Goal: Information Seeking & Learning: Learn about a topic

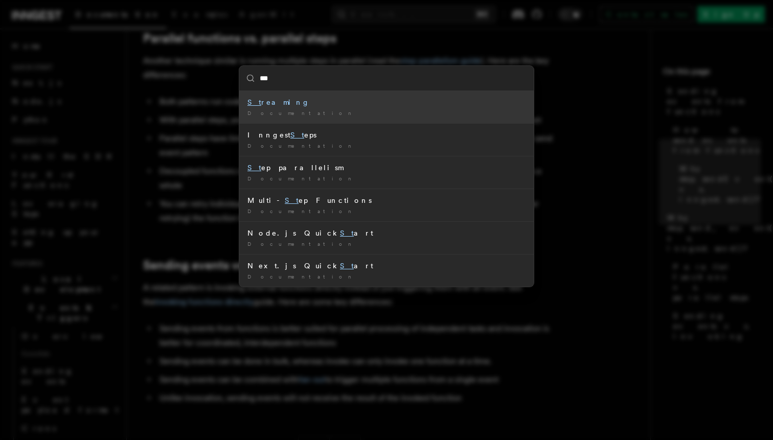
type input "****"
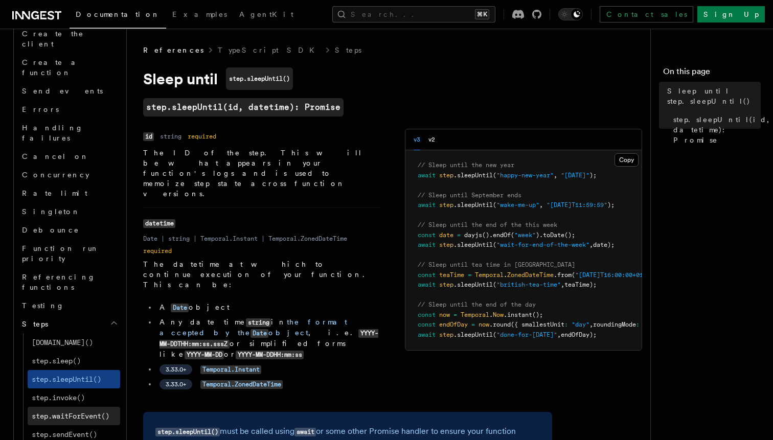
scroll to position [752, 0]
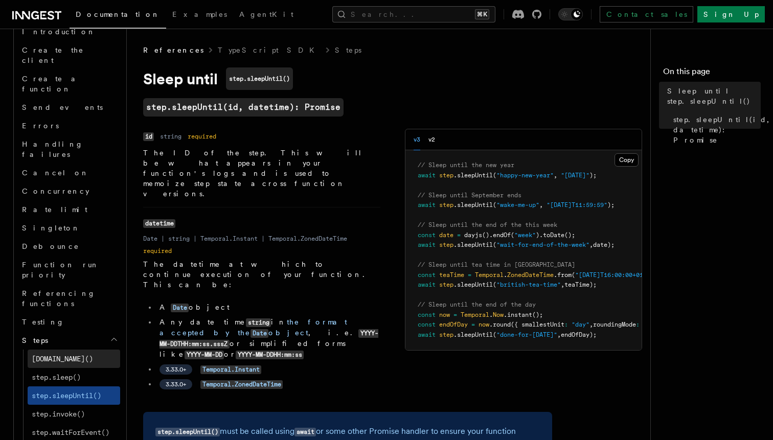
click at [79, 350] on link "step.run()" at bounding box center [74, 359] width 92 height 18
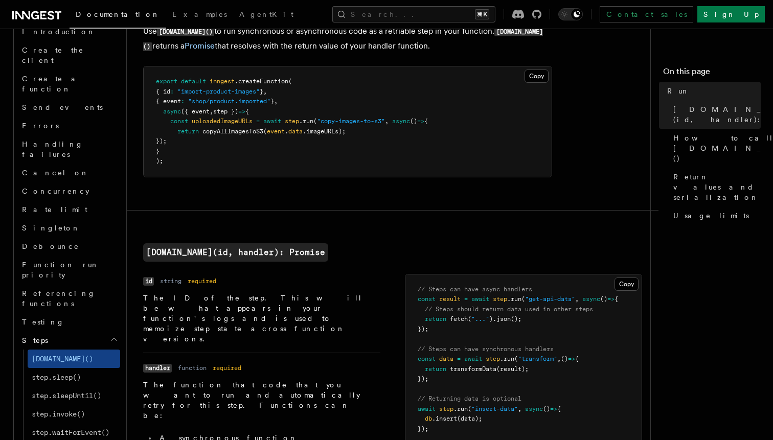
scroll to position [71, 0]
click at [624, 413] on pre "// Steps can have async handlers const result = await step .run ( "get-api-data…" at bounding box center [523, 358] width 236 height 170
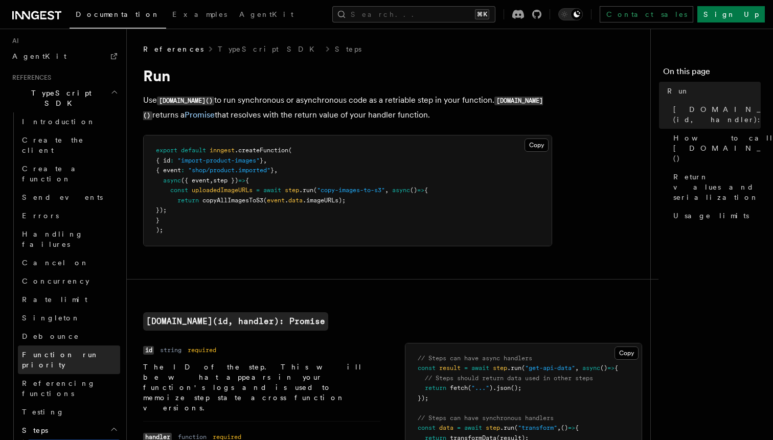
scroll to position [657, 0]
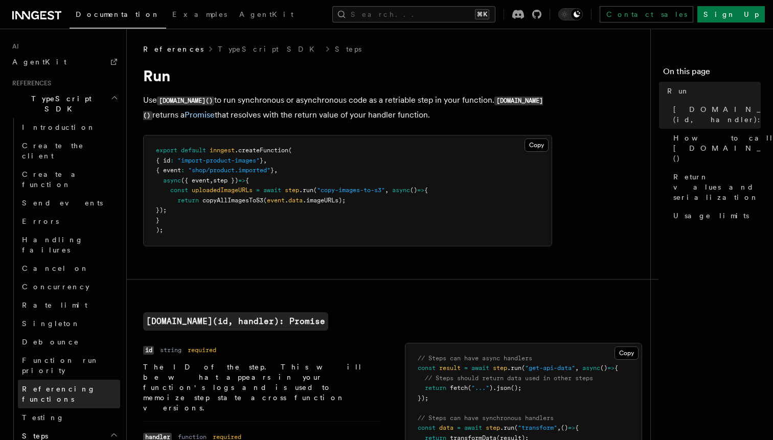
click at [83, 385] on span "Referencing functions" at bounding box center [59, 394] width 74 height 18
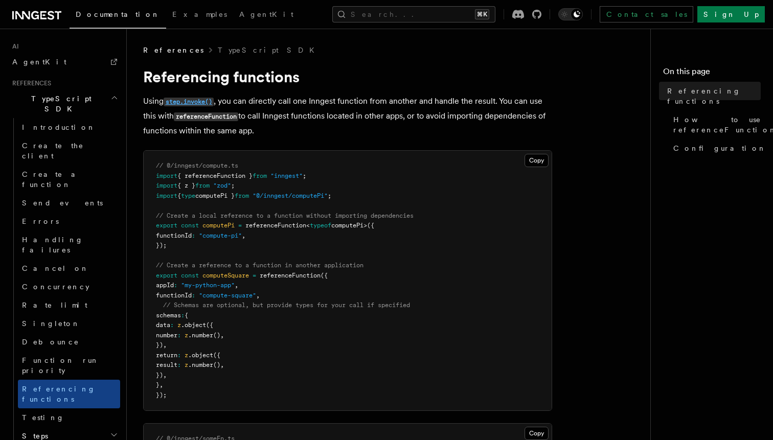
click at [197, 101] on code "step.invoke()" at bounding box center [189, 102] width 50 height 9
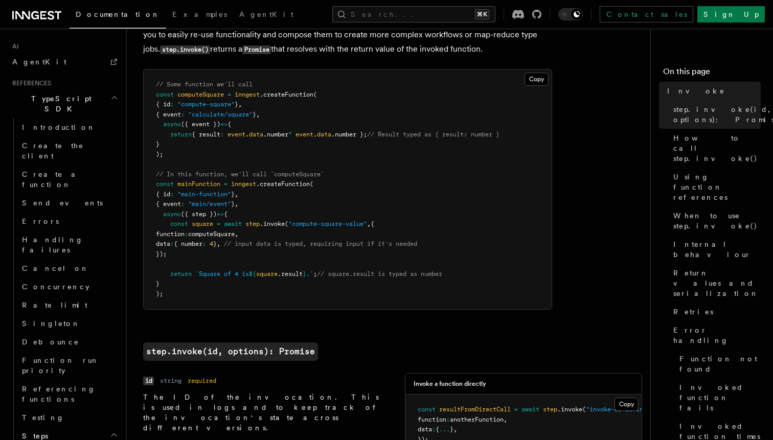
scroll to position [67, 0]
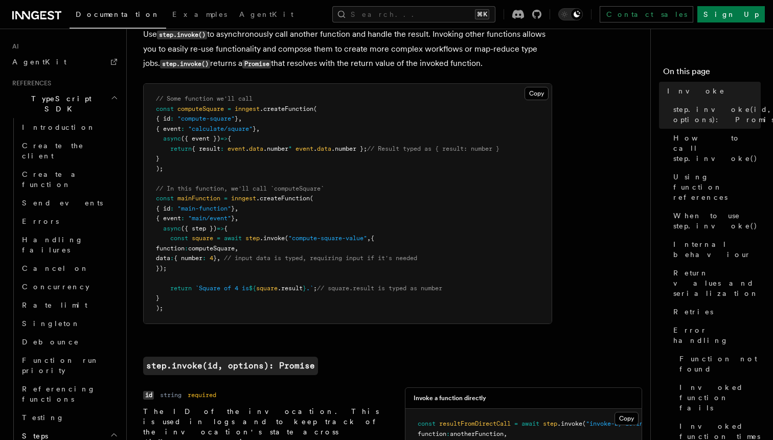
click at [182, 171] on pre "// Some function we'll call const computeSquare = inngest .createFunction ( { i…" at bounding box center [348, 204] width 408 height 240
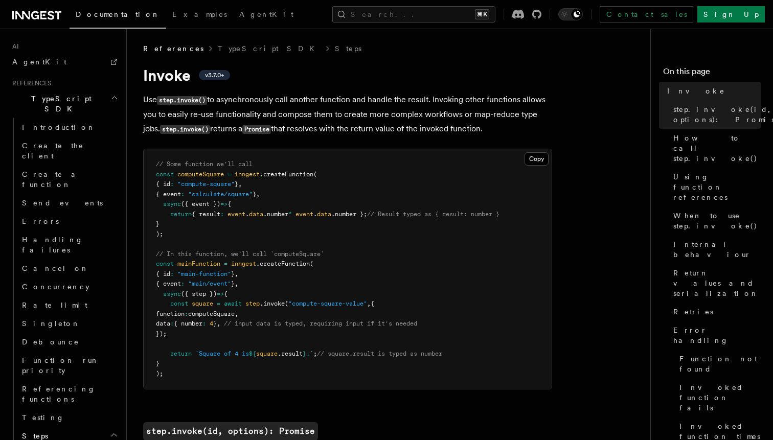
scroll to position [0, 0]
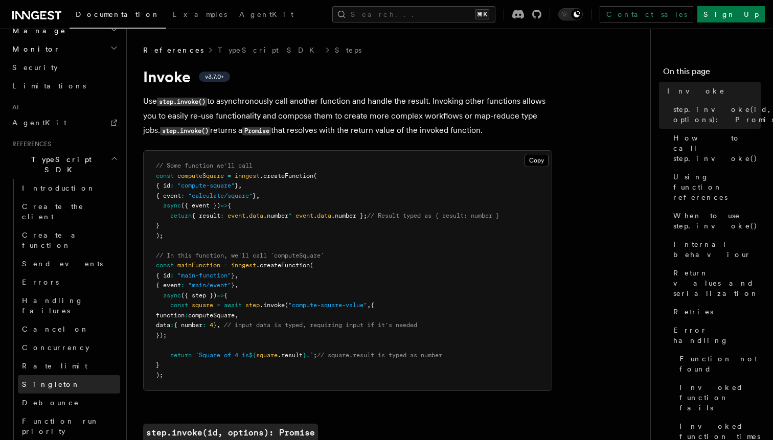
scroll to position [592, 0]
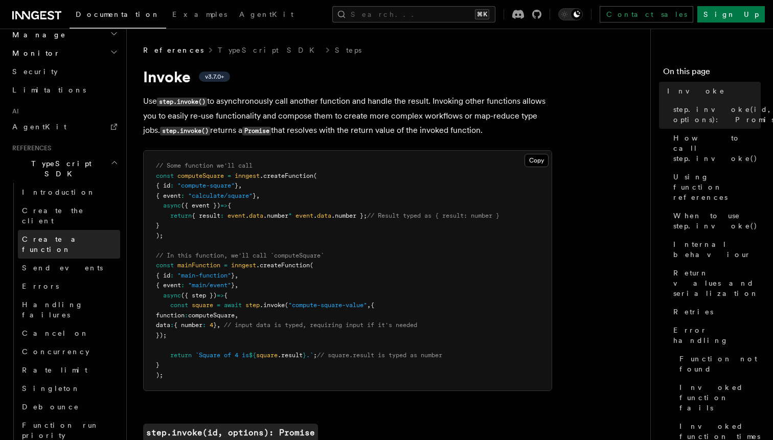
click at [54, 235] on span "Create a function" at bounding box center [52, 244] width 61 height 18
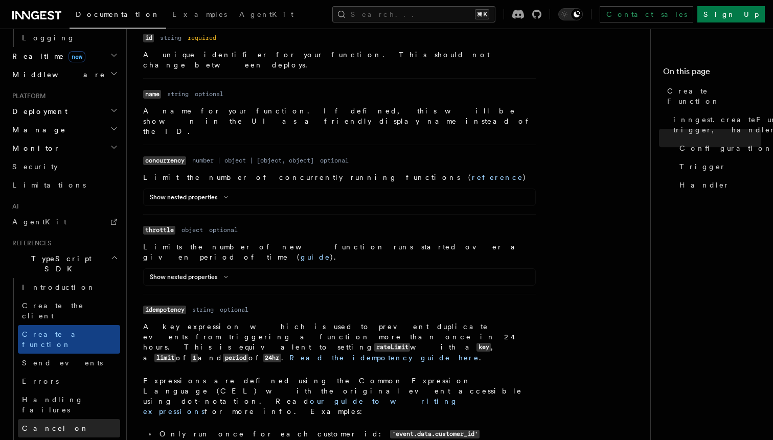
scroll to position [493, 0]
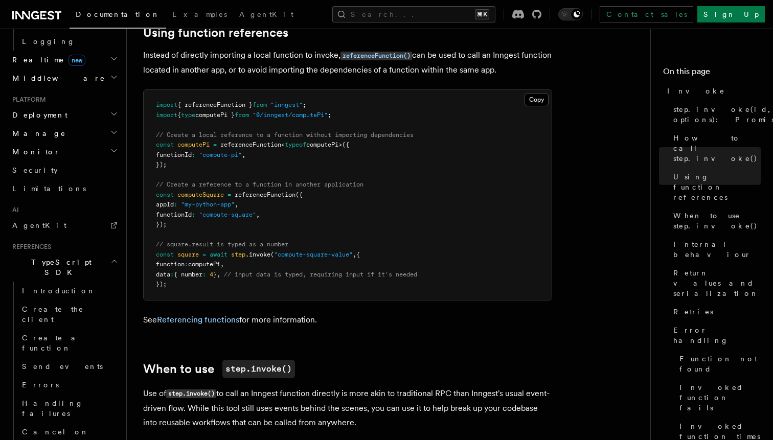
scroll to position [1351, 0]
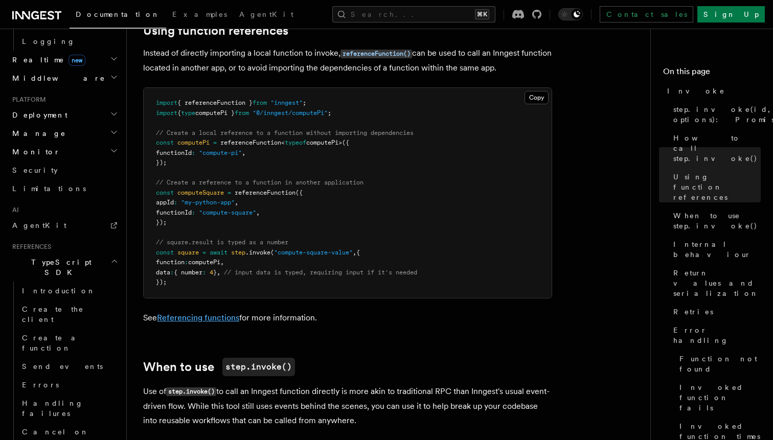
click at [207, 313] on link "Referencing functions" at bounding box center [198, 318] width 82 height 10
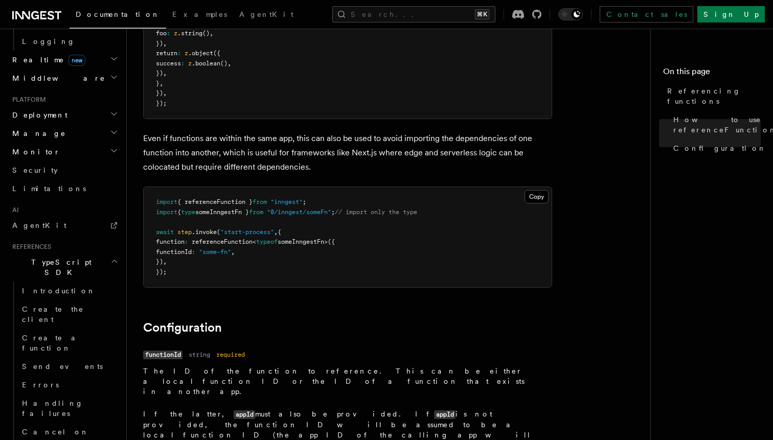
scroll to position [991, 0]
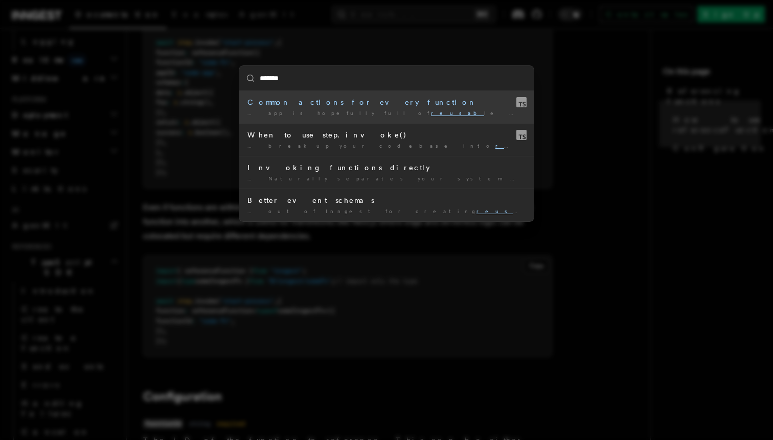
type input "********"
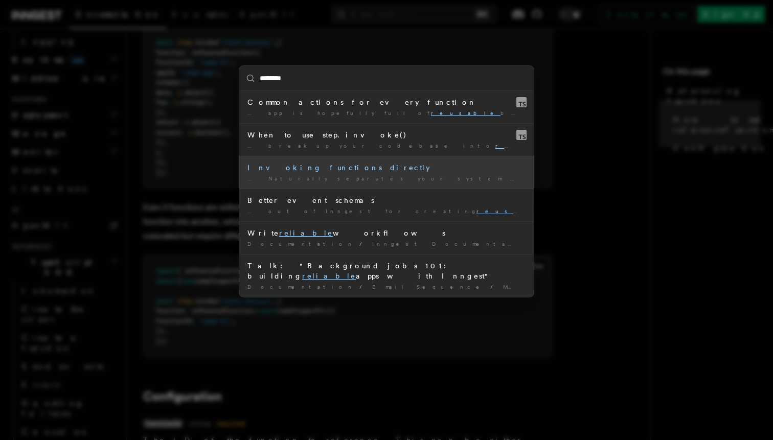
click at [296, 180] on div "… Naturally separates your system into reusable functions that can spread …" at bounding box center [386, 179] width 278 height 8
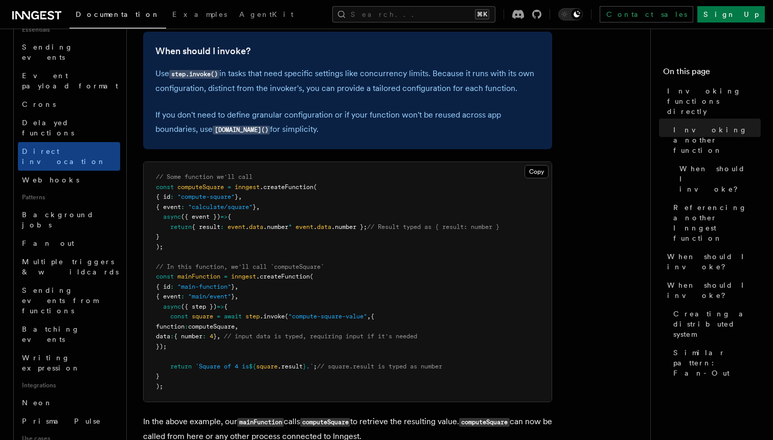
scroll to position [521, 0]
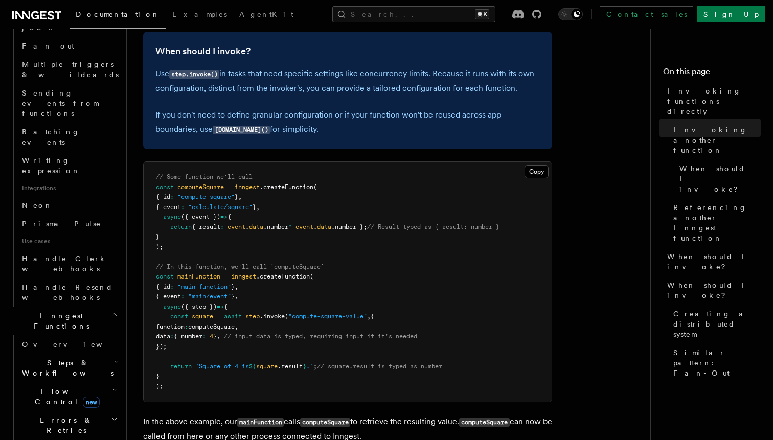
click at [109, 307] on h2 "Inngest Functions" at bounding box center [64, 321] width 112 height 29
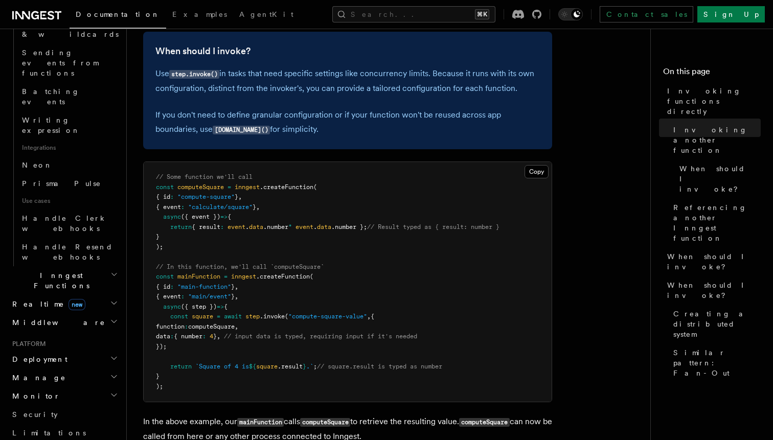
scroll to position [550, 0]
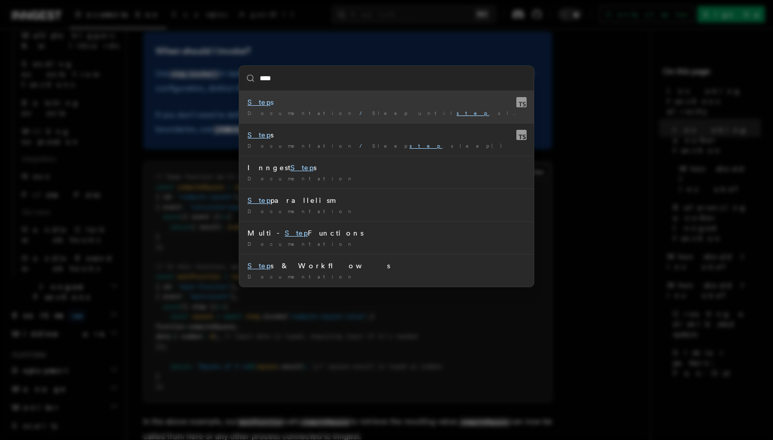
type input "*****"
click at [298, 107] on li "Steps Documentation / Sleep until step .sleepUntil() /" at bounding box center [386, 107] width 294 height 32
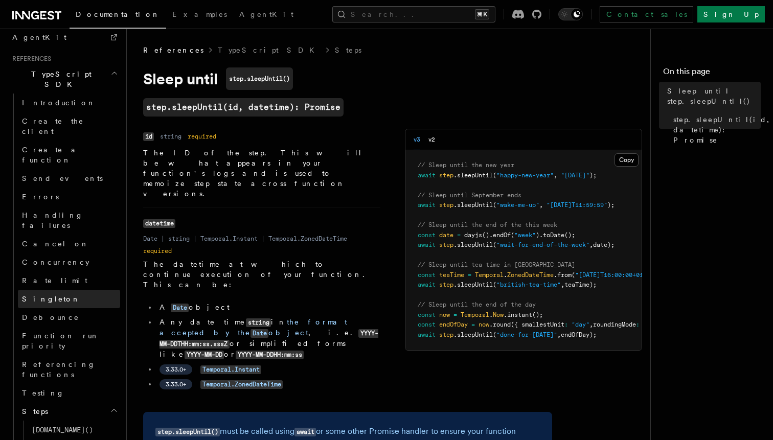
scroll to position [687, 0]
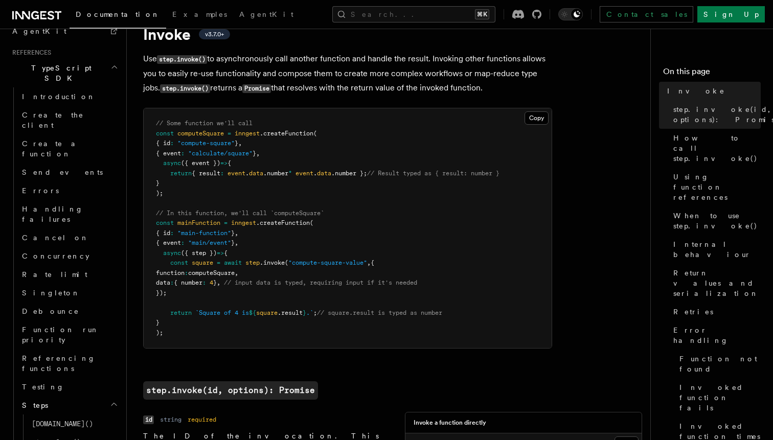
scroll to position [43, 0]
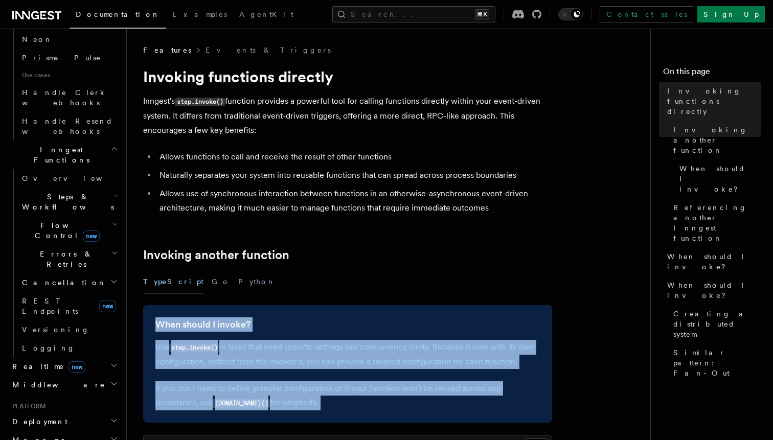
drag, startPoint x: 324, startPoint y: 279, endPoint x: 307, endPoint y: 430, distance: 152.2
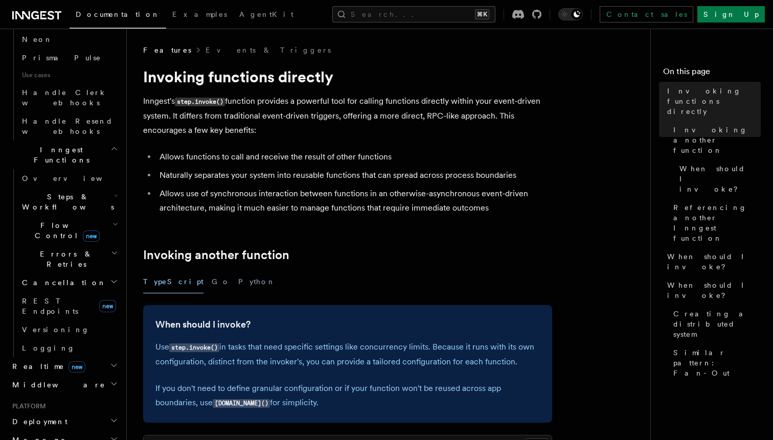
click at [315, 347] on p "Use step.invoke() in tasks that need specific settings like concurrency limits.…" at bounding box center [347, 354] width 384 height 29
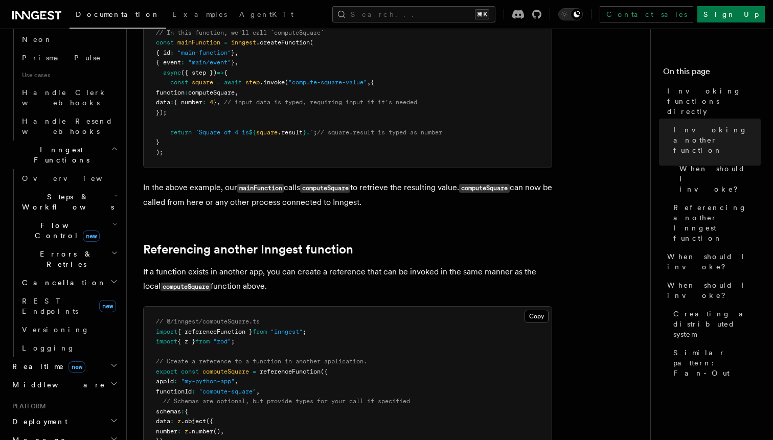
scroll to position [513, 0]
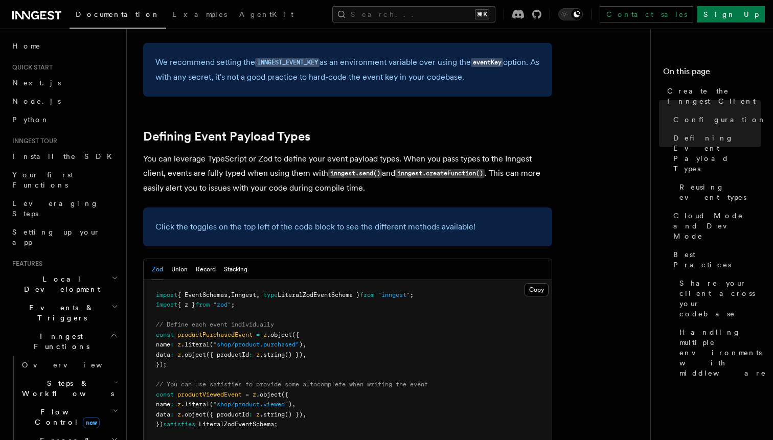
scroll to position [829, 0]
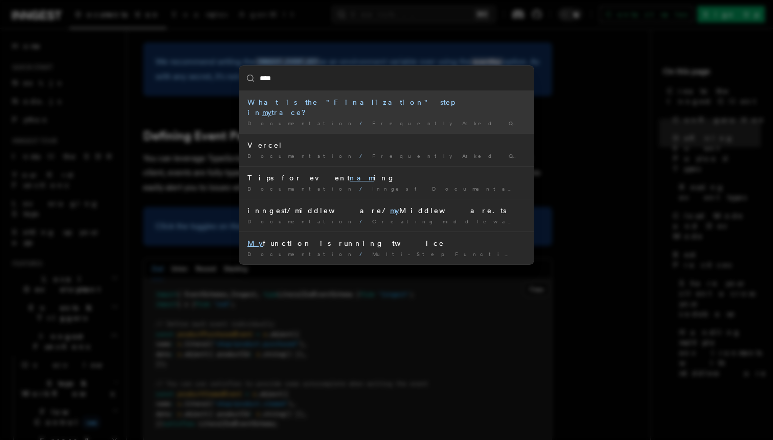
type input "*****"
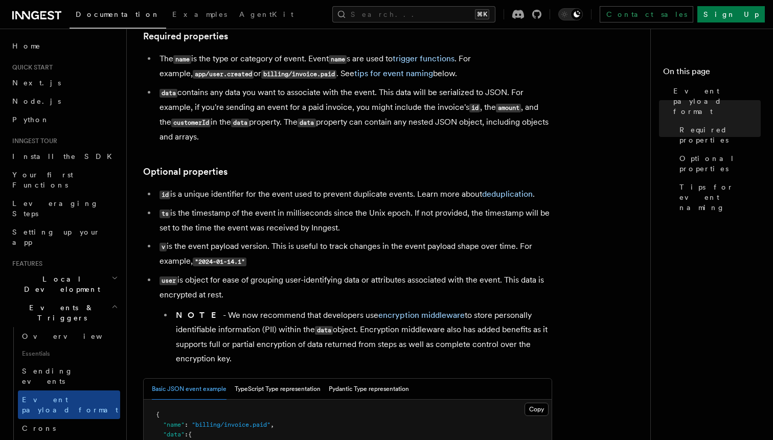
scroll to position [121, 0]
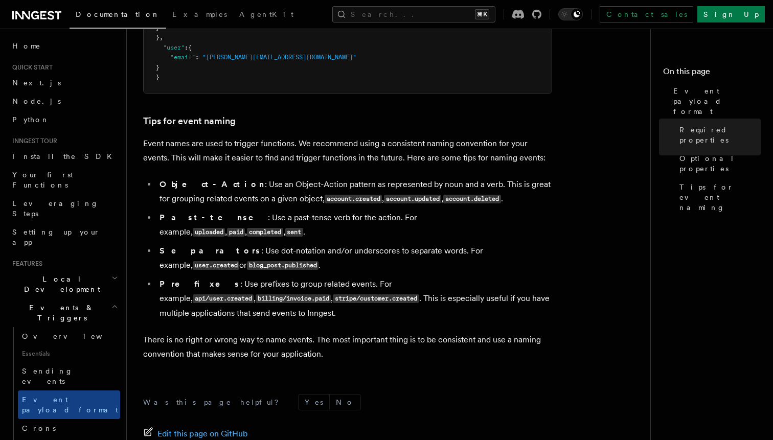
scroll to position [593, 0]
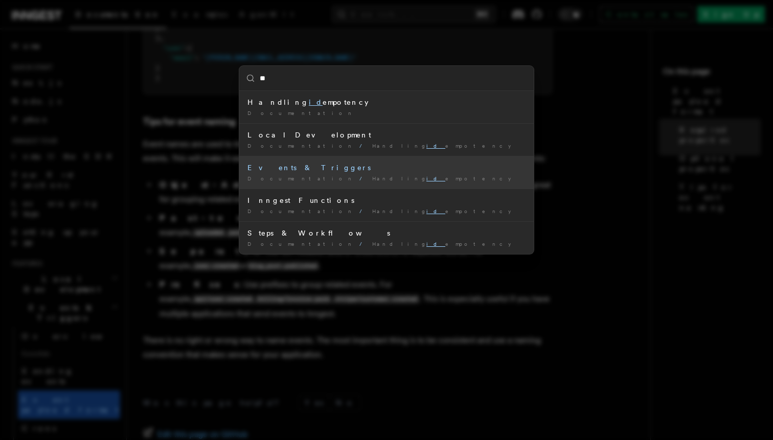
type input "**"
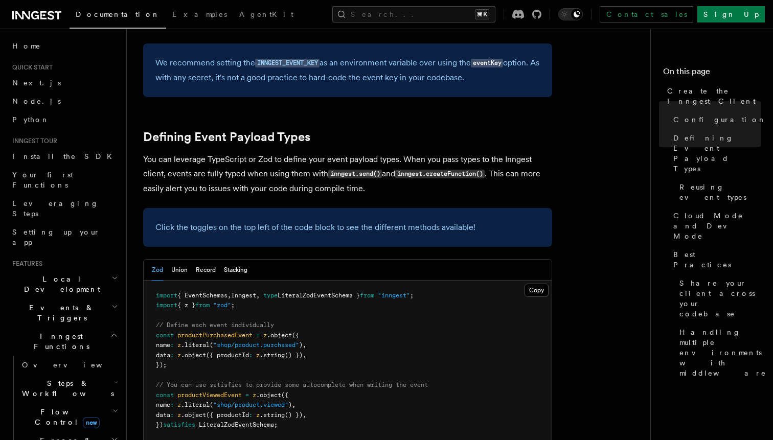
scroll to position [829, 0]
